Goal: Find specific fact: Find contact information

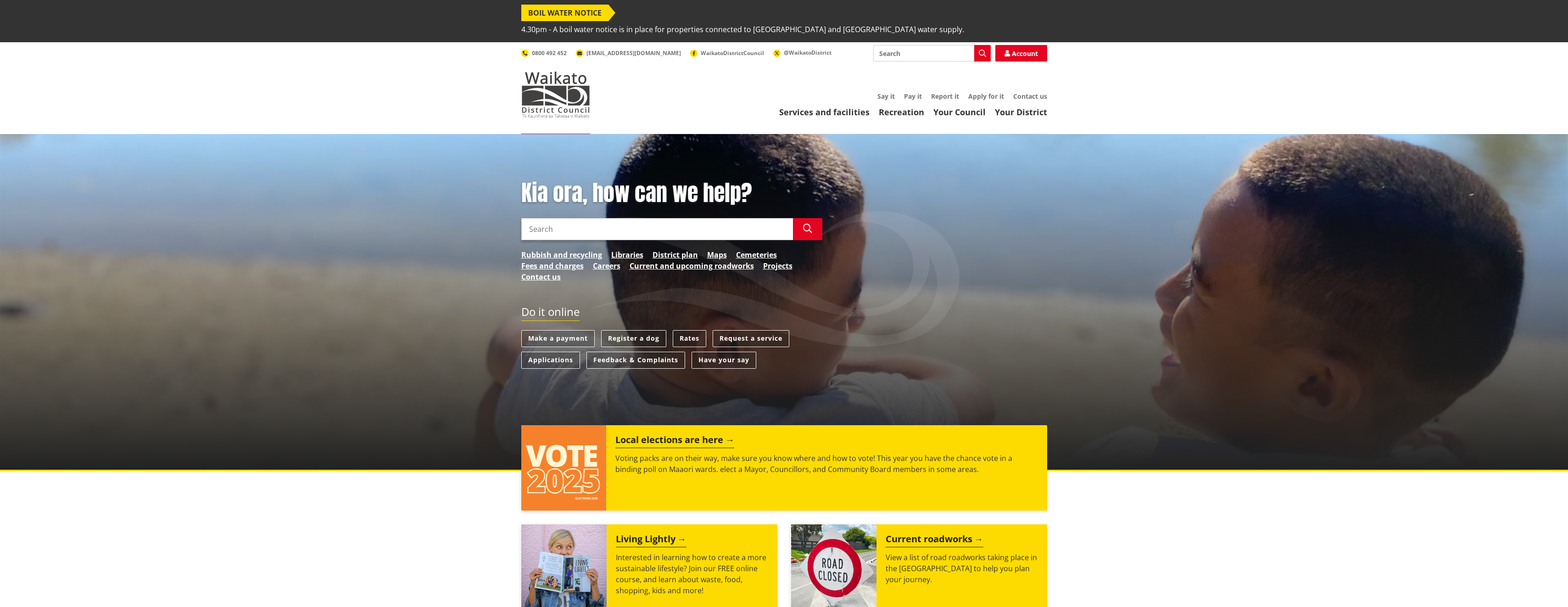
click at [899, 45] on input "Search" at bounding box center [932, 52] width 118 height 16
type input "Kimi rogers"
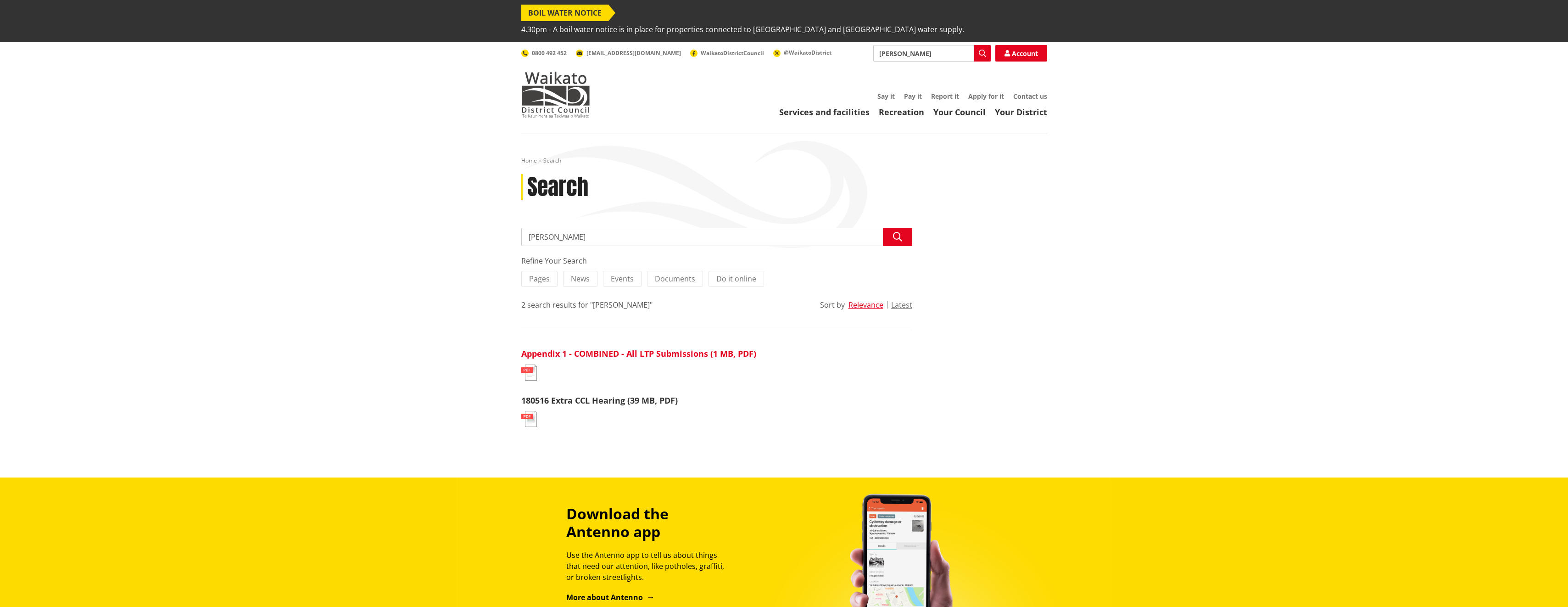
click at [678, 348] on link "Appendix 1 - COMBINED - All LTP Submissions (1 MB, PDF)" at bounding box center [639, 353] width 235 height 11
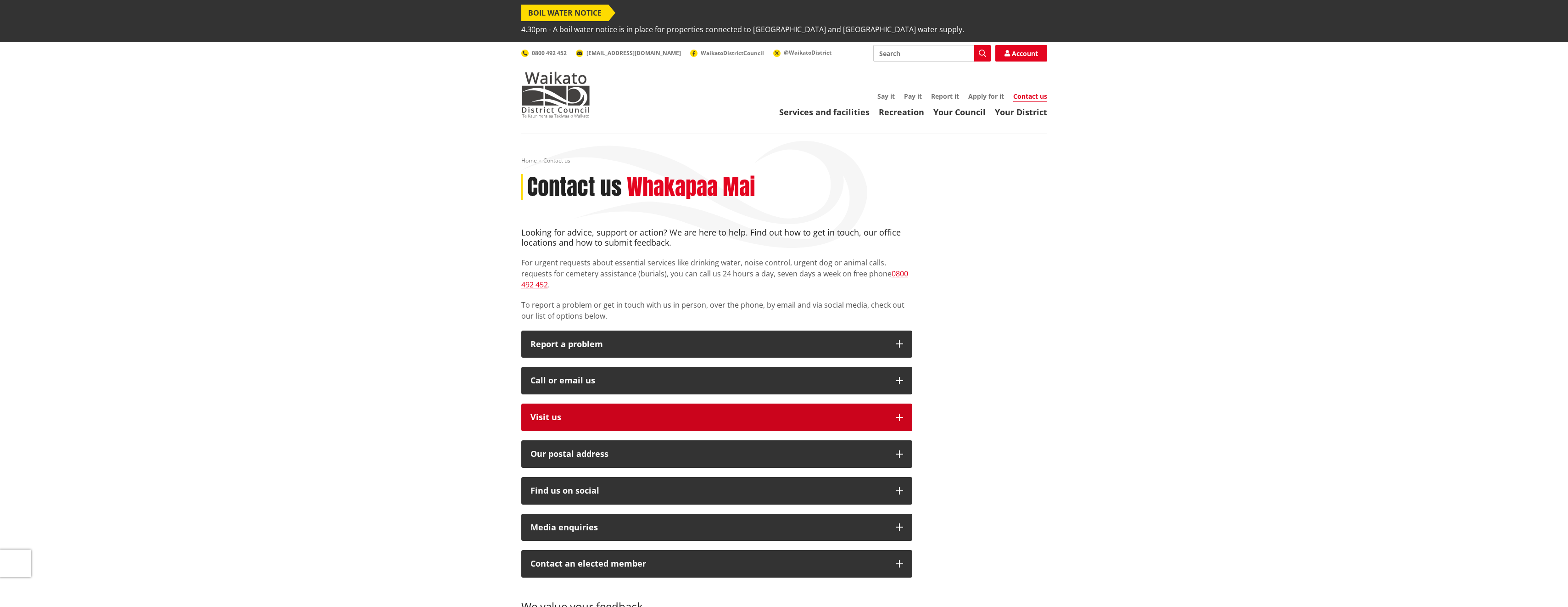
click at [594, 404] on button "Visit us" at bounding box center [716, 417] width 391 height 27
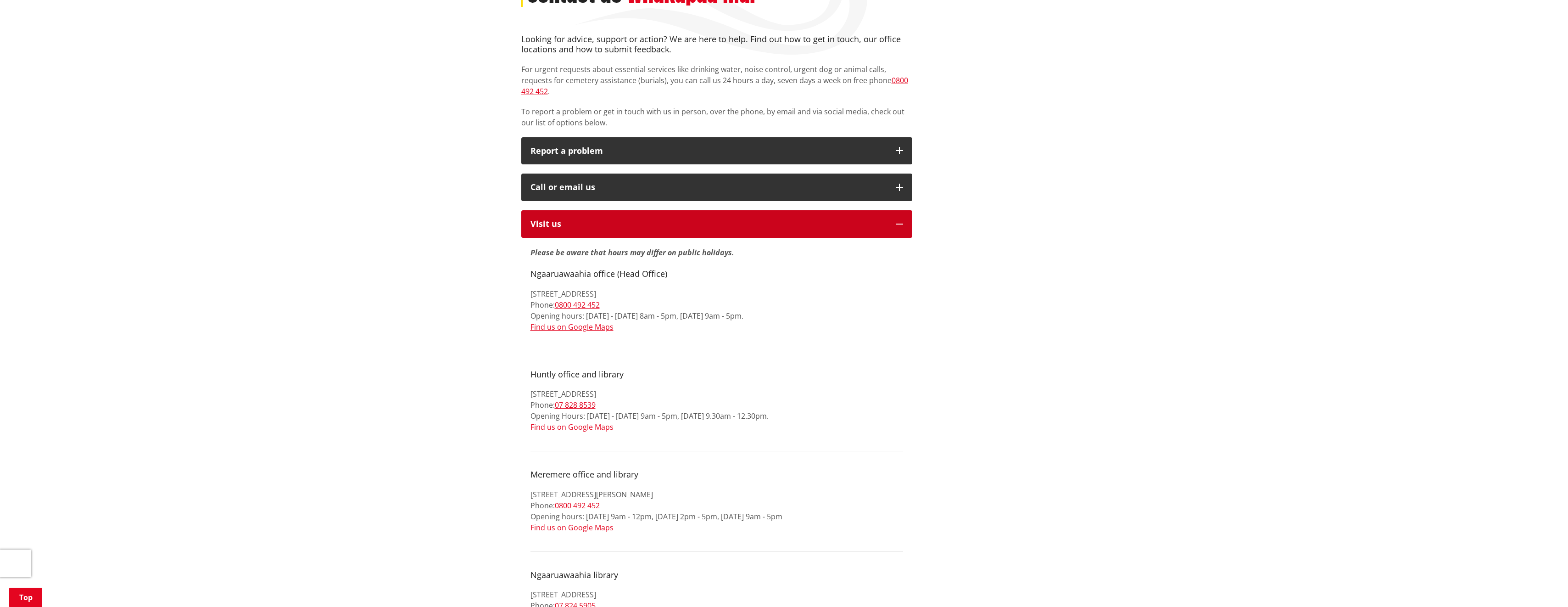
scroll to position [229, 0]
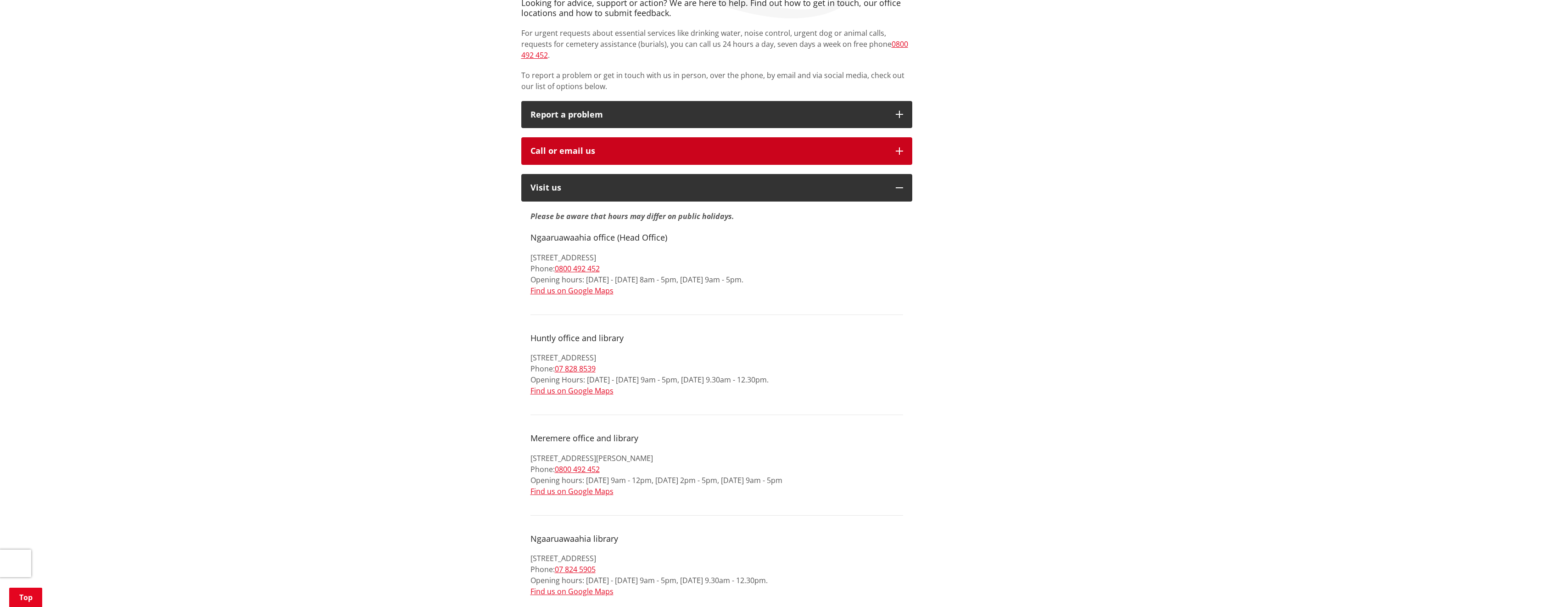
click at [633, 147] on div "Call or email us" at bounding box center [708, 151] width 356 height 9
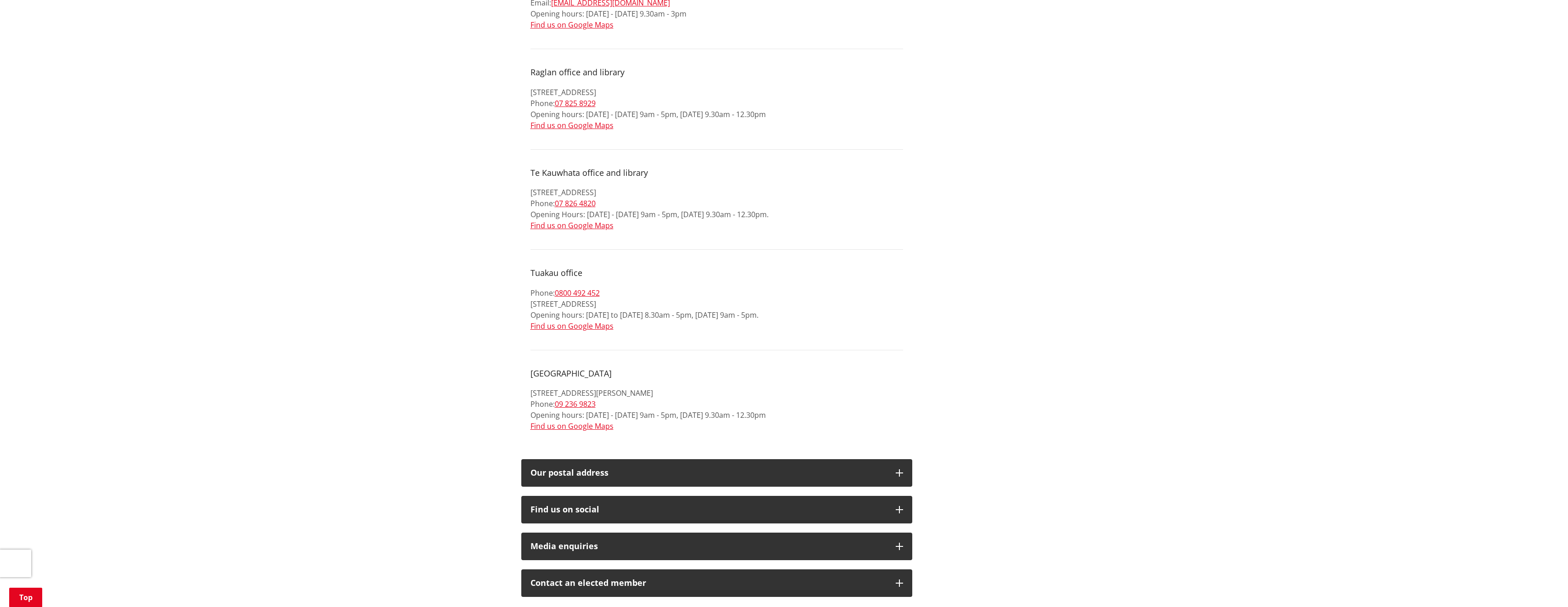
scroll to position [1239, 0]
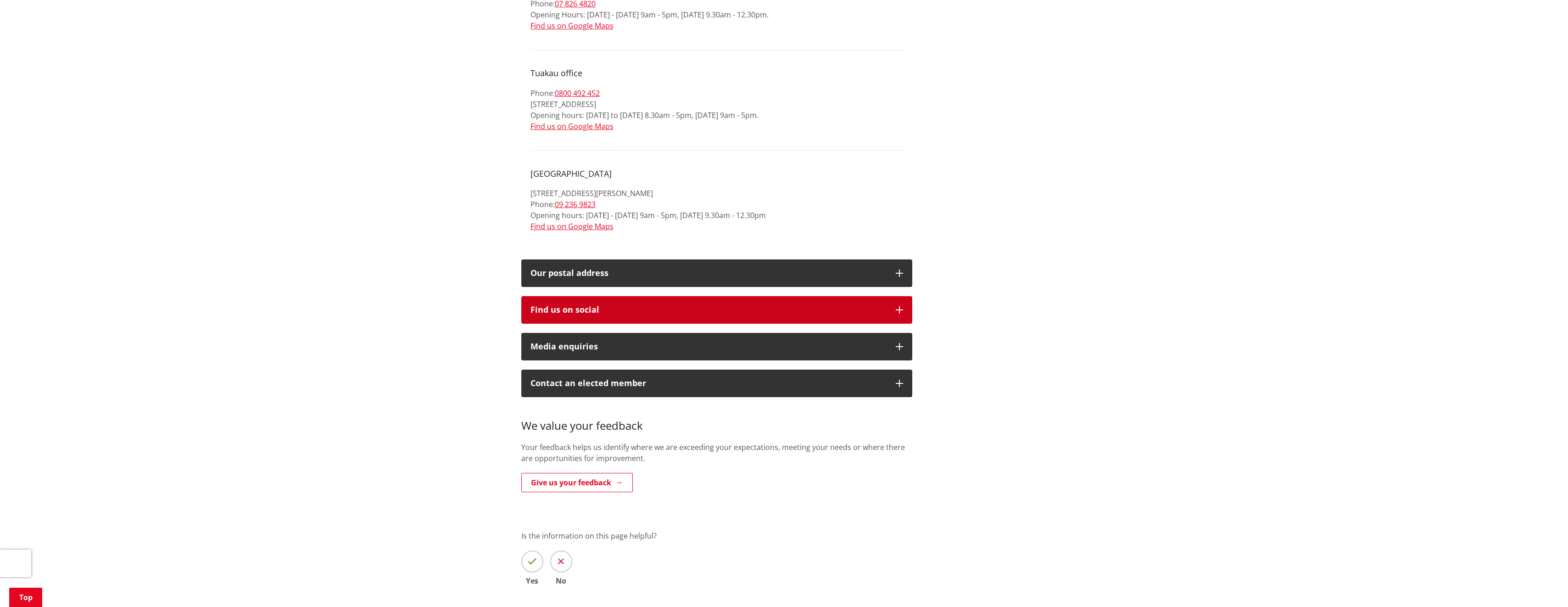
click at [593, 296] on button "Find us on social" at bounding box center [716, 310] width 391 height 27
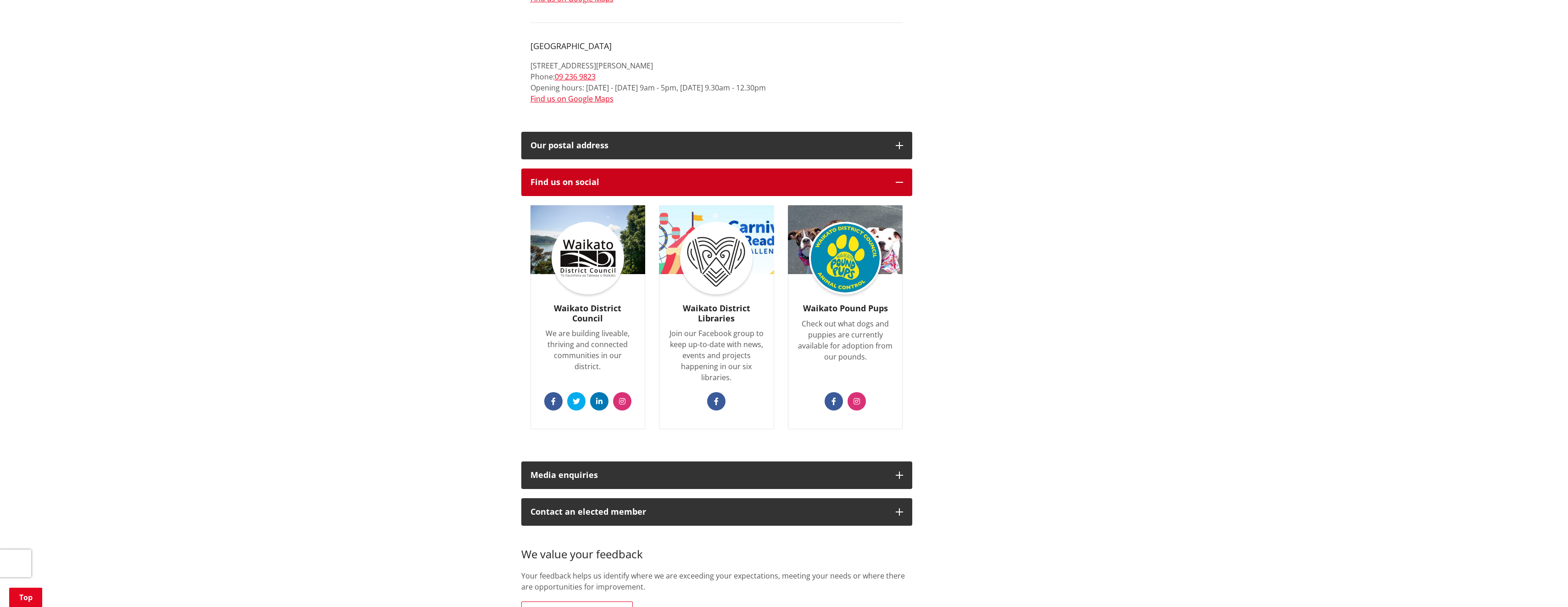
scroll to position [1560, 0]
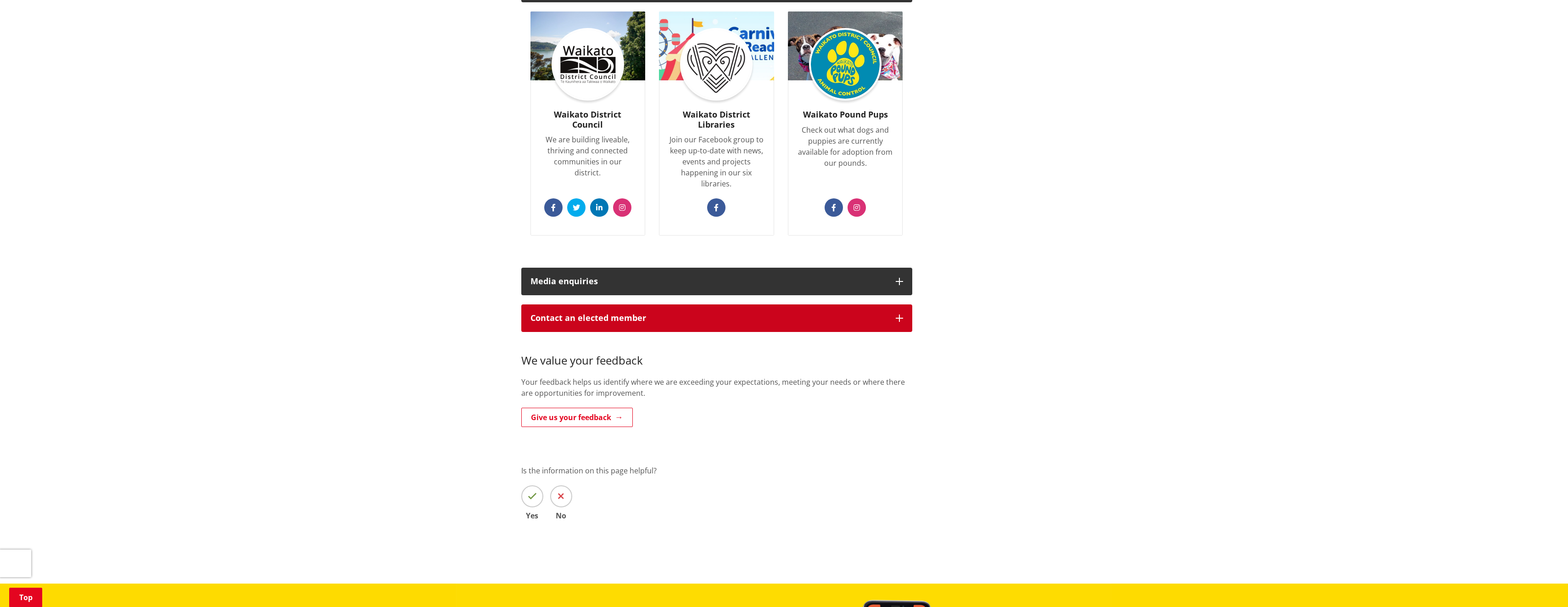
click at [613, 313] on p "Contact an elected member" at bounding box center [708, 318] width 356 height 9
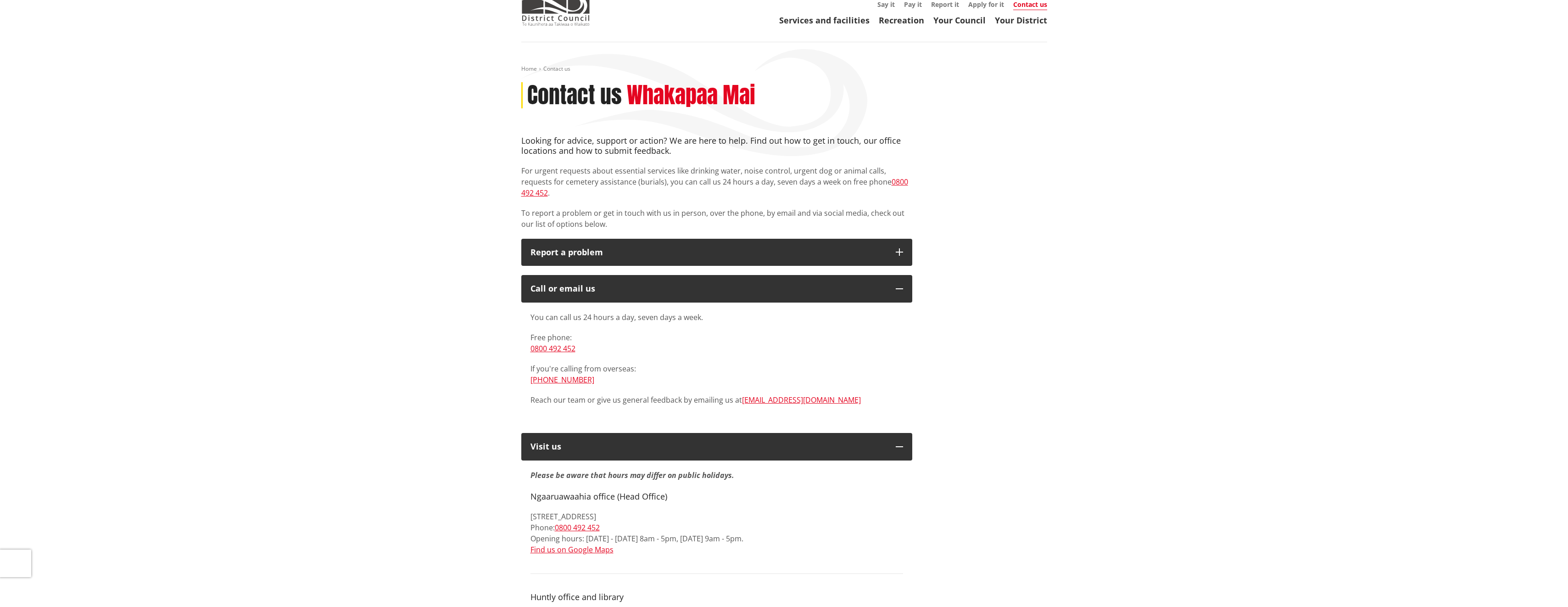
scroll to position [0, 0]
